Goal: Transaction & Acquisition: Book appointment/travel/reservation

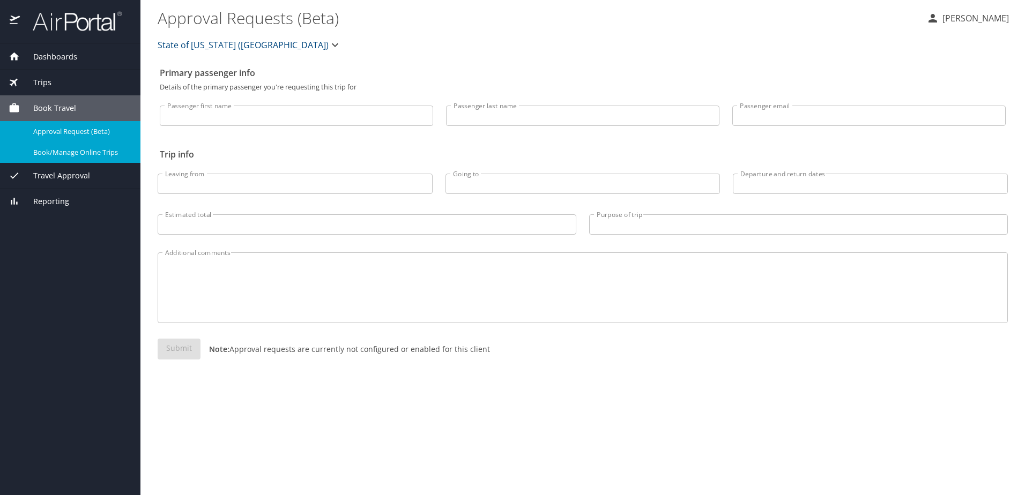
click at [95, 154] on span "Book/Manage Online Trips" at bounding box center [80, 152] width 94 height 10
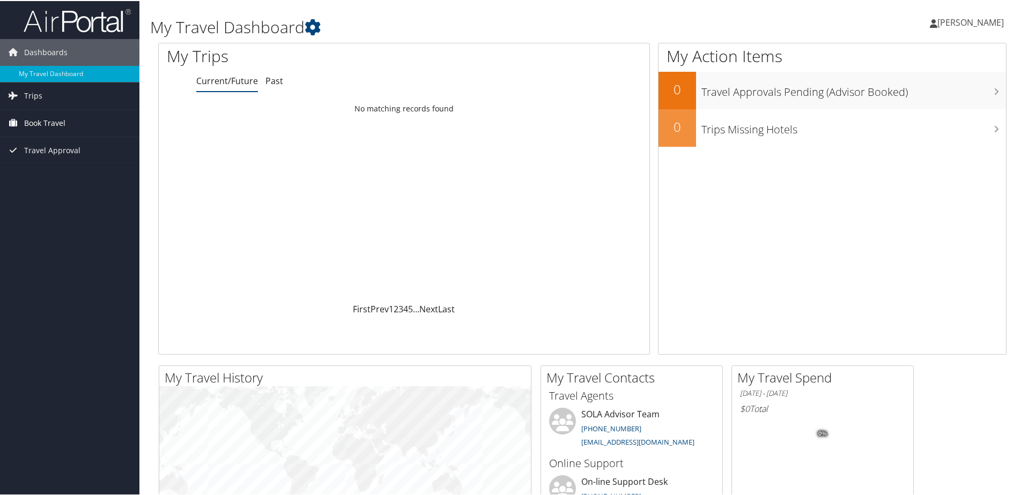
click at [35, 121] on span "Book Travel" at bounding box center [44, 122] width 41 height 27
click at [59, 173] on link "Book/Manage Online Trips" at bounding box center [69, 176] width 139 height 16
